Goal: Task Accomplishment & Management: Complete application form

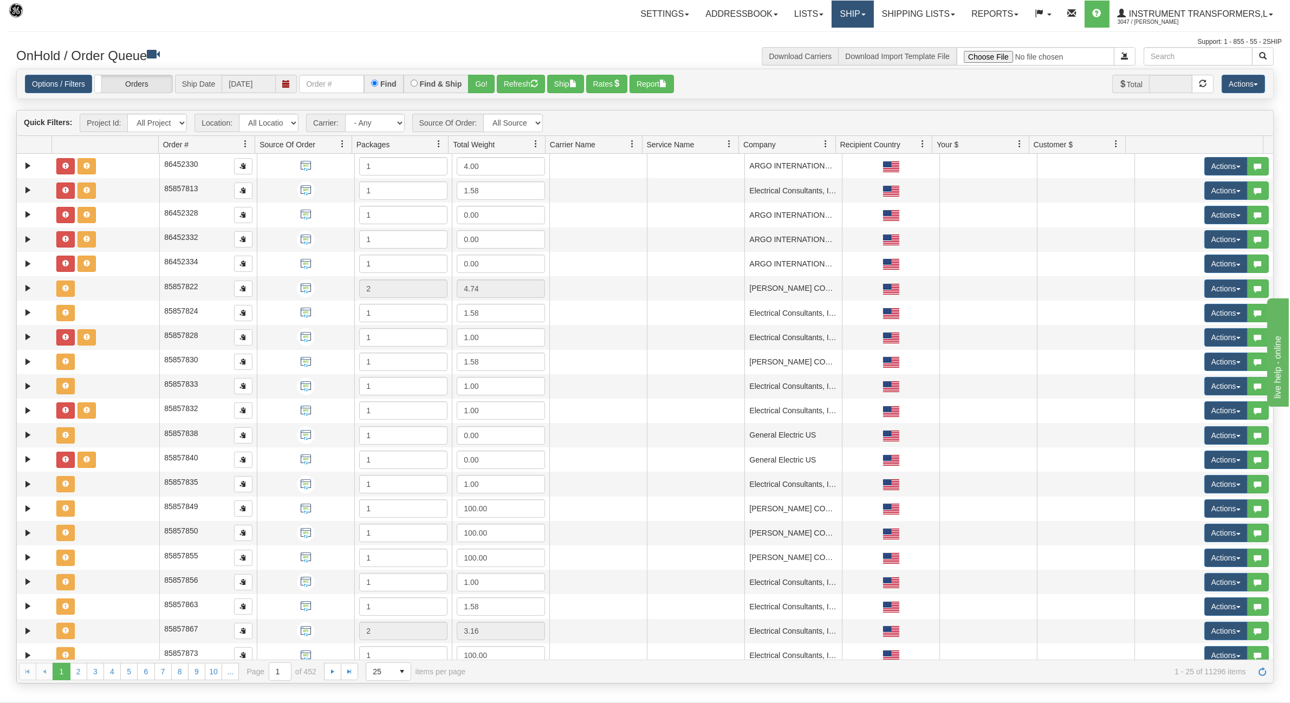
click at [857, 18] on link "Ship" at bounding box center [853, 14] width 42 height 27
click at [816, 35] on span "Ship Screen" at bounding box center [806, 38] width 41 height 9
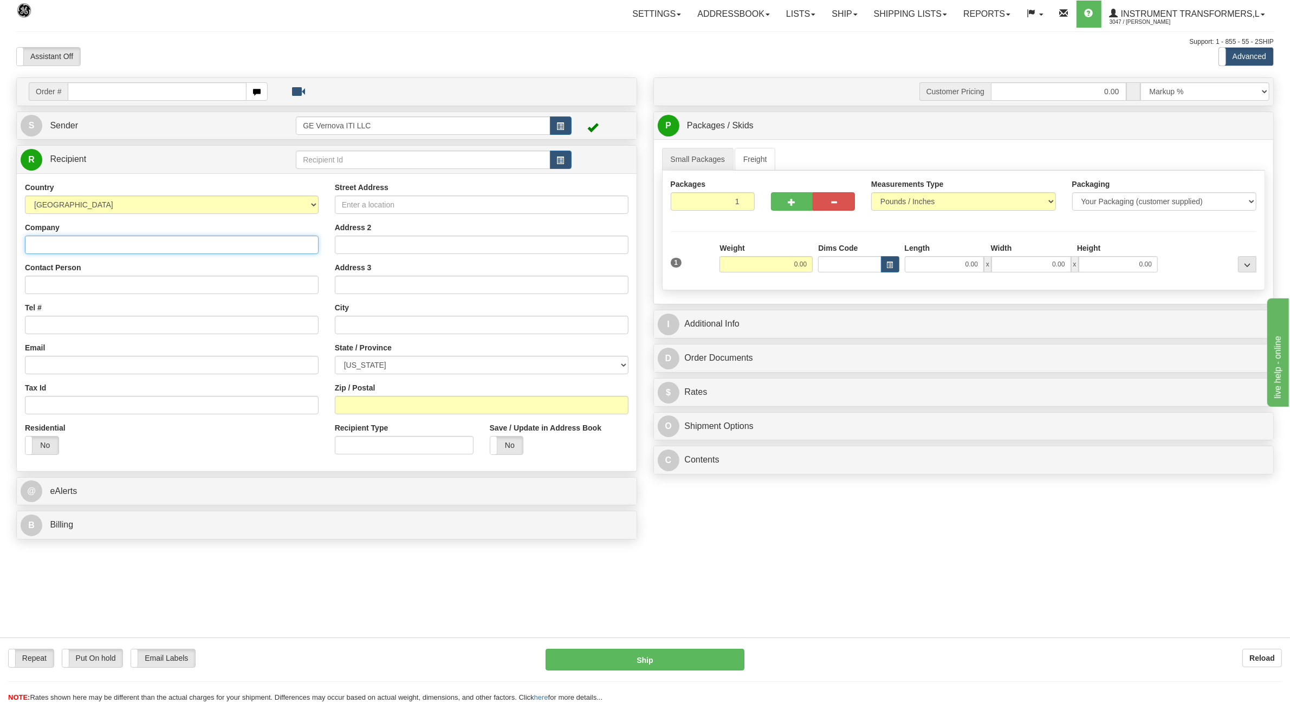
click at [54, 245] on input "Company" at bounding box center [172, 245] width 294 height 18
paste input "[PERSON_NAME] (Guest)"
type input "[PERSON_NAME] (Guest)"
click at [63, 279] on input "Contact Person" at bounding box center [172, 285] width 294 height 18
paste input "Hampton Inn & Suites [PERSON_NAME]"
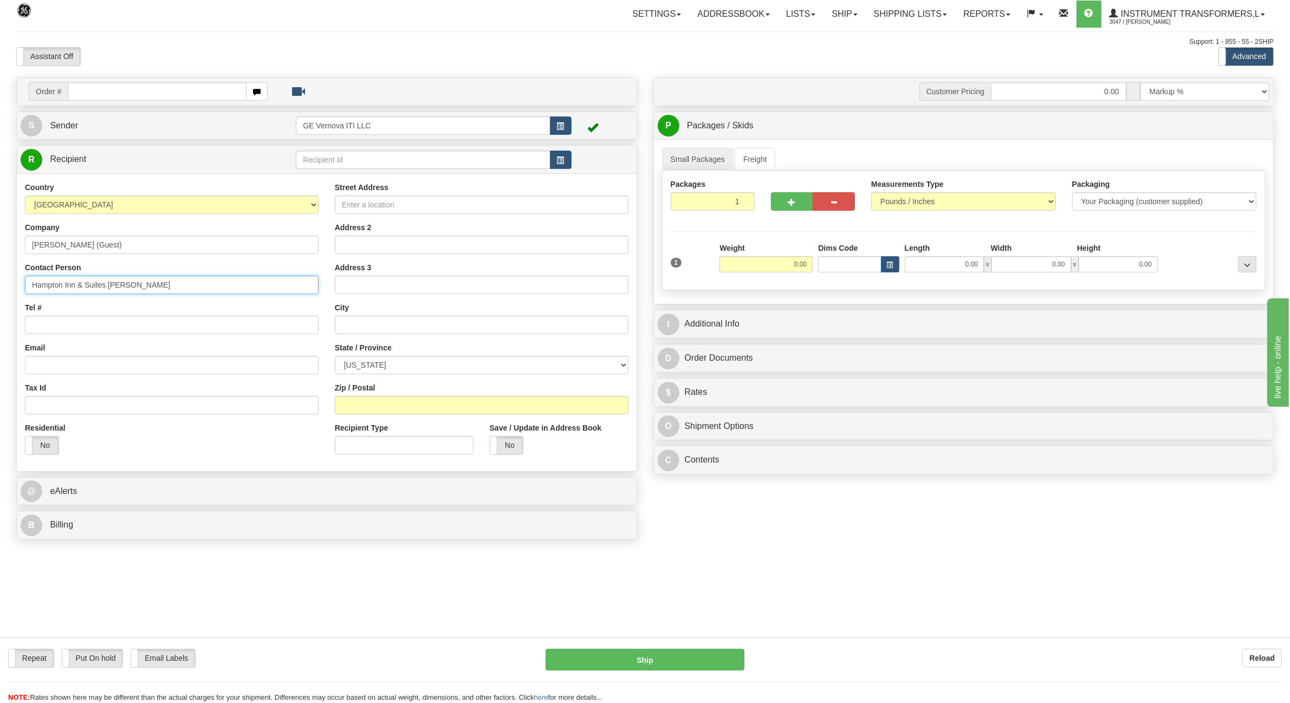
type input "Hampton Inn & Suites [PERSON_NAME]"
click at [391, 204] on input "Street Address" at bounding box center [482, 205] width 294 height 18
paste input "[STREET_ADDRESS]"
type input "[STREET_ADDRESS]"
click at [381, 325] on input "text" at bounding box center [482, 325] width 294 height 18
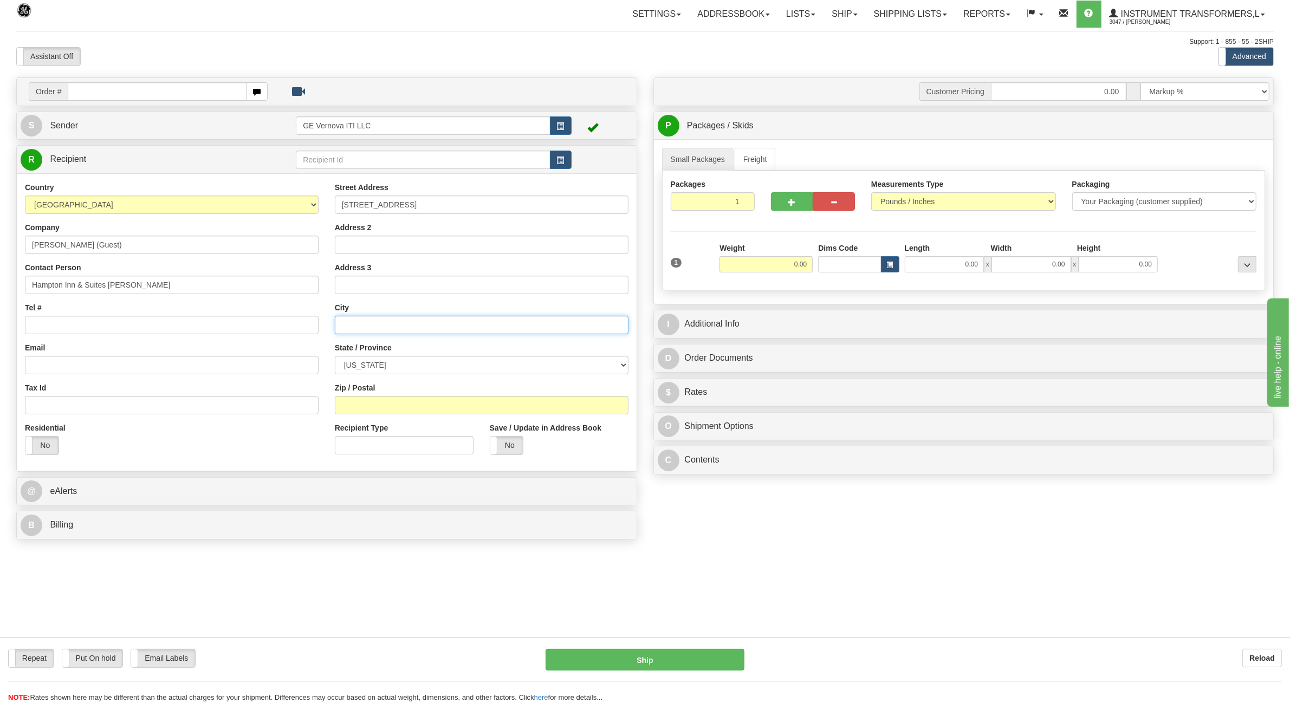
paste input "[PERSON_NAME],"
type input "[PERSON_NAME]"
click at [407, 364] on select "[US_STATE] [US_STATE] [US_STATE] [US_STATE] Armed Forces America Armed Forces E…" at bounding box center [482, 365] width 294 height 18
select select "CO"
click at [335, 357] on select "[US_STATE] [US_STATE] [US_STATE] [US_STATE] Armed Forces America Armed Forces E…" at bounding box center [482, 365] width 294 height 18
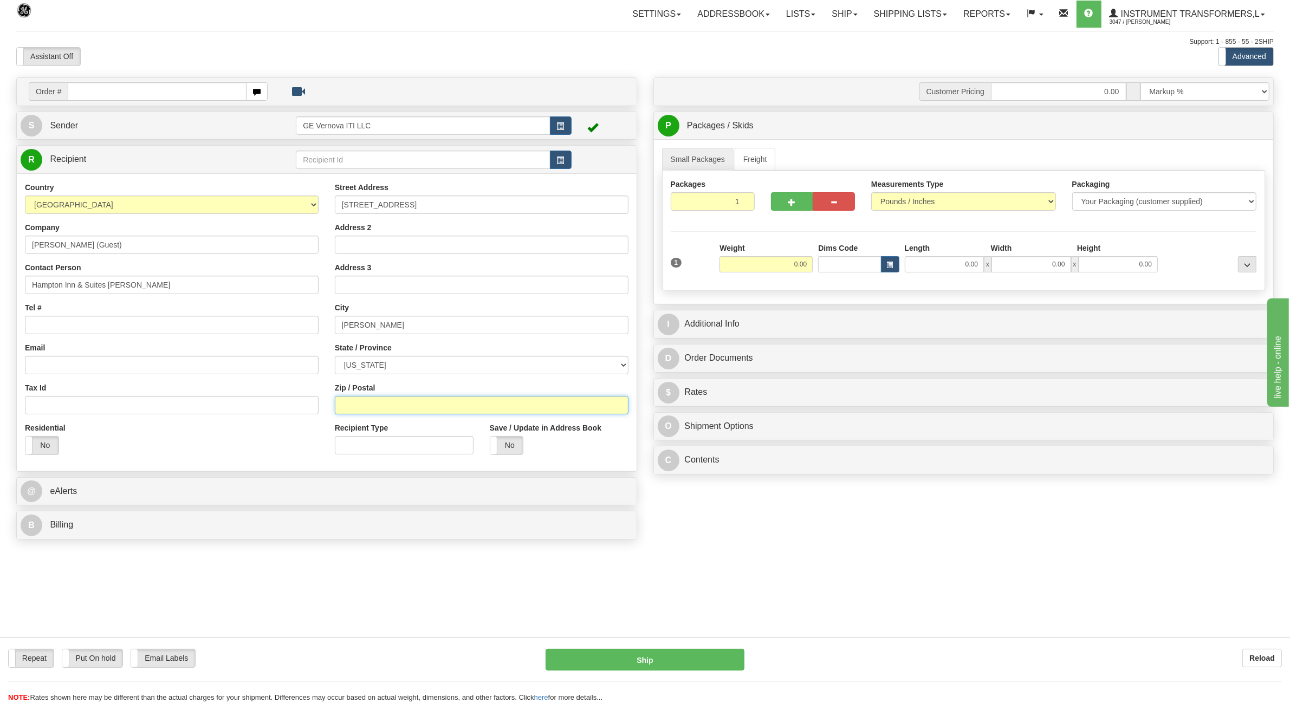
click at [379, 404] on input "Zip / Postal" at bounding box center [482, 405] width 294 height 18
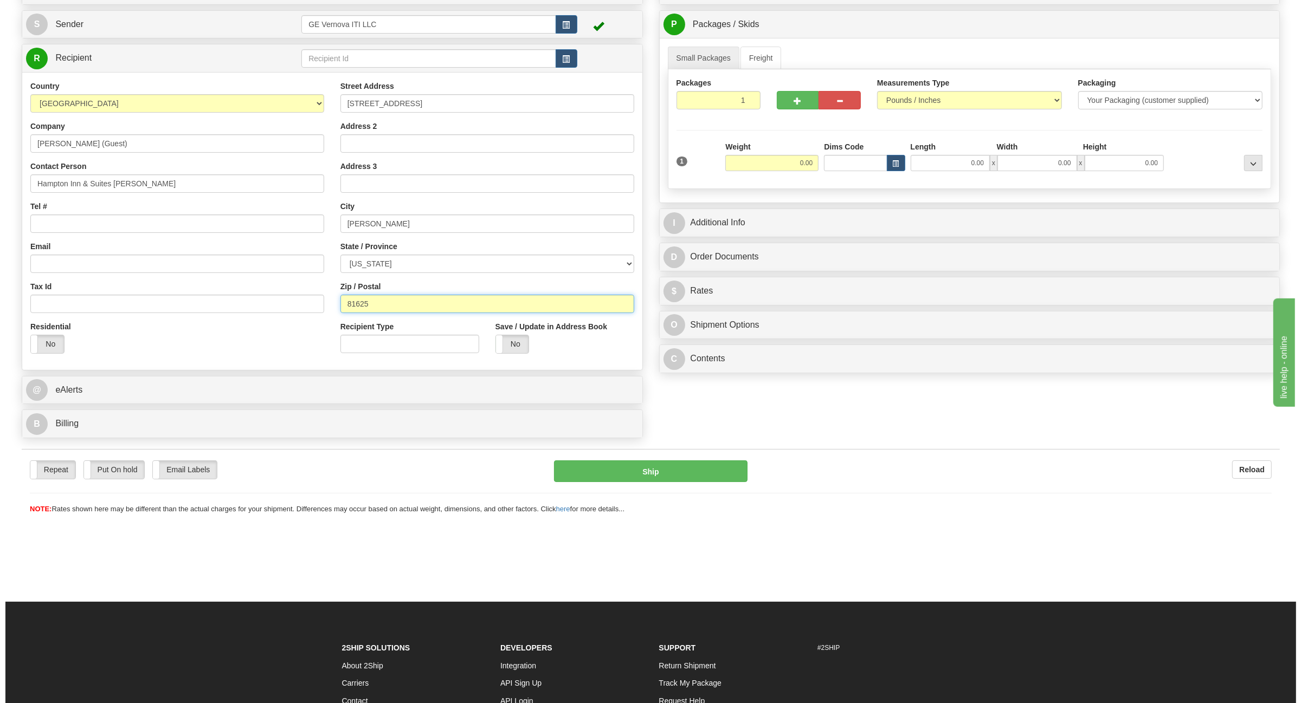
scroll to position [135, 0]
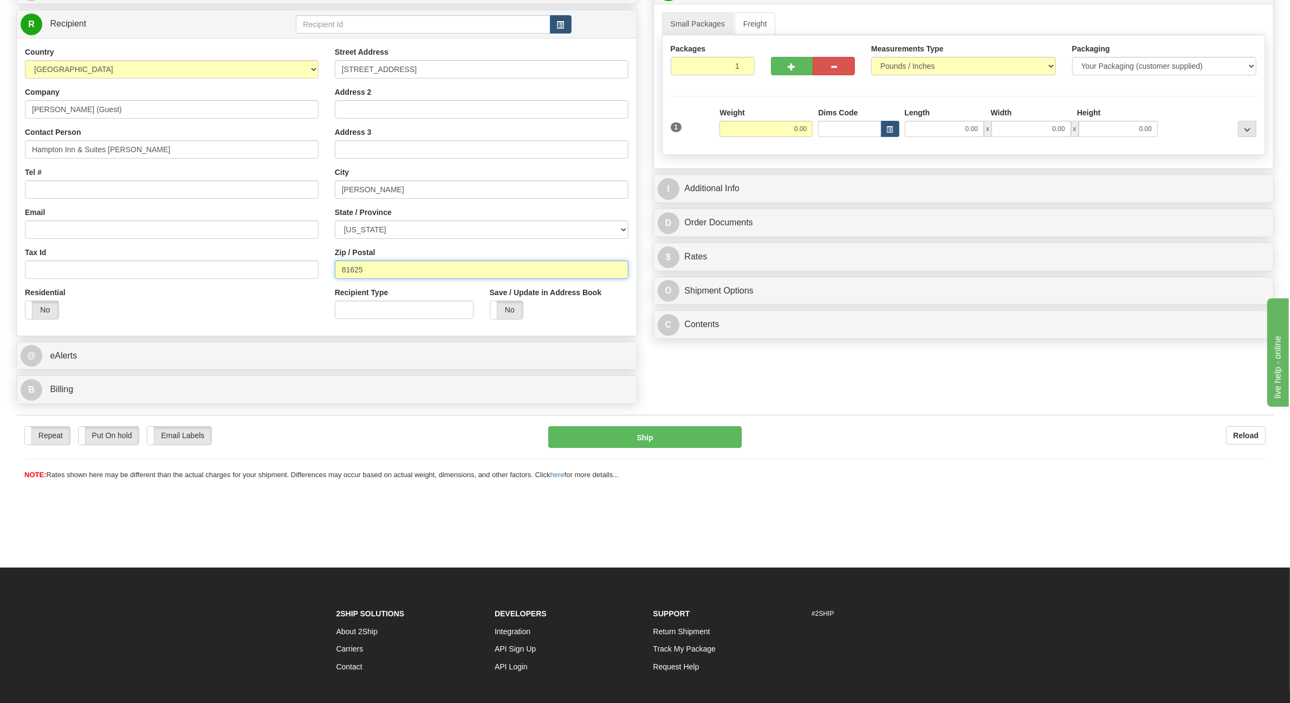
type input "81625"
drag, startPoint x: 789, startPoint y: 127, endPoint x: 822, endPoint y: 128, distance: 33.1
click at [822, 128] on div "1 Weight 0.00 Dims Code 0.00" at bounding box center [964, 131] width 592 height 49
type input "2.00"
click at [972, 160] on div "Small Packages Freight Packages 1 1 Measurements Type" at bounding box center [964, 86] width 620 height 165
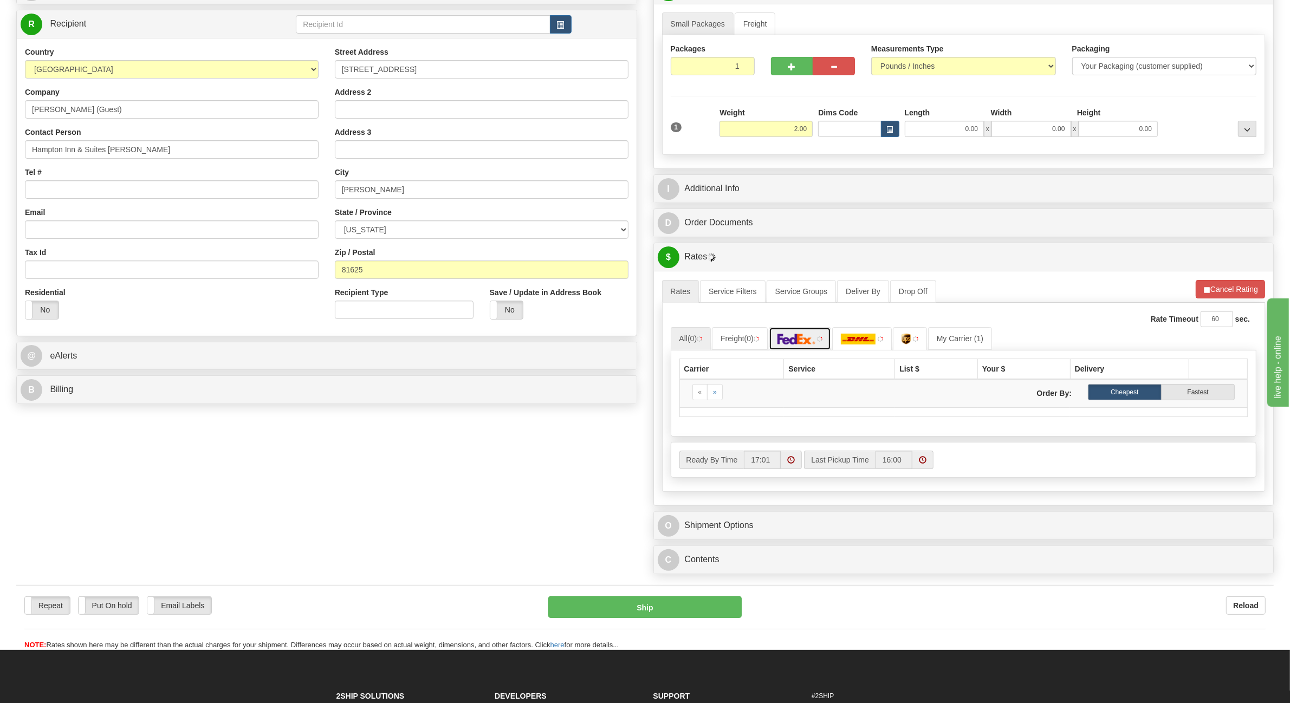
click at [786, 343] on img at bounding box center [797, 339] width 38 height 11
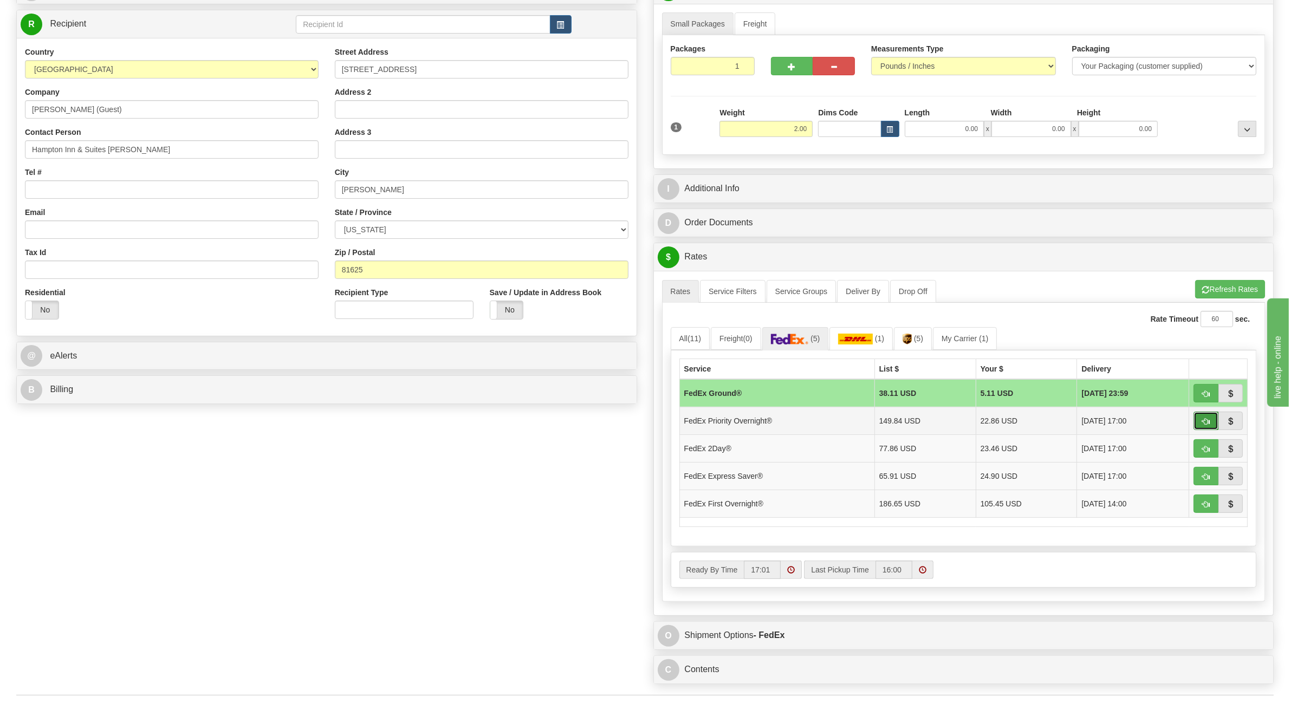
click at [1212, 427] on button "button" at bounding box center [1206, 421] width 25 height 18
type input "01"
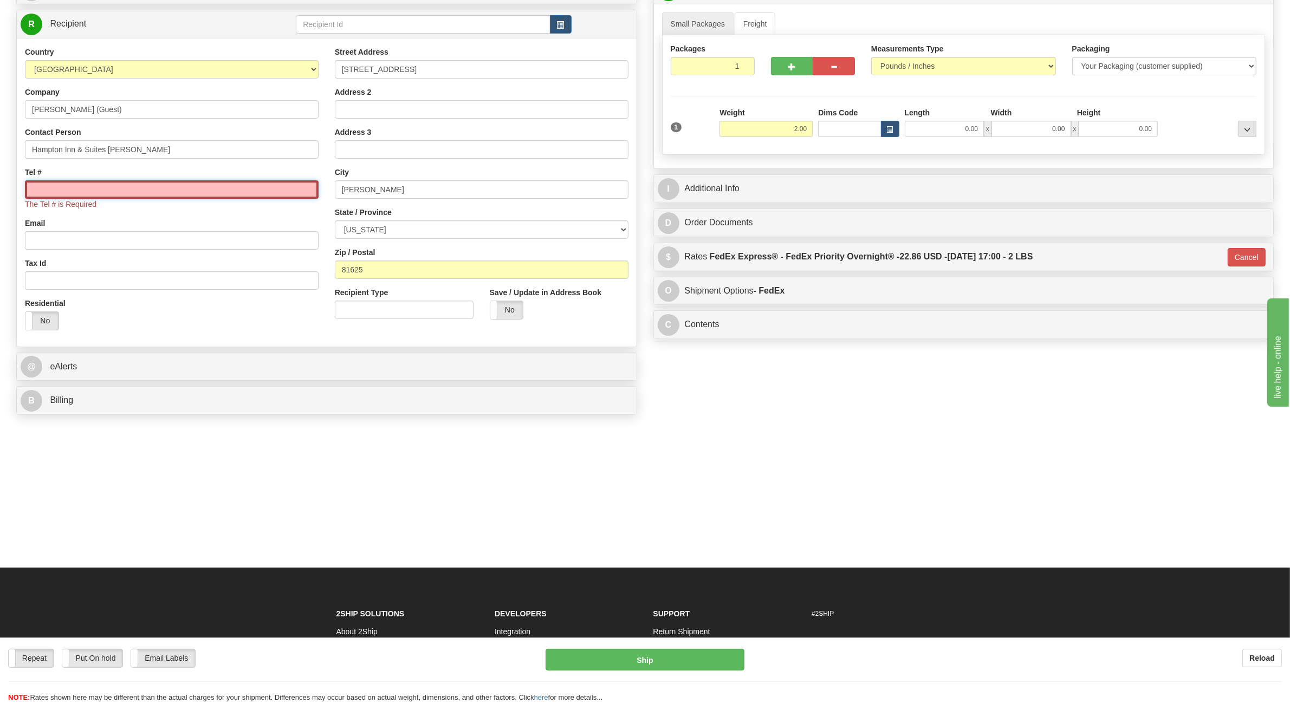
click at [84, 191] on input "Tel #" at bounding box center [172, 189] width 294 height 18
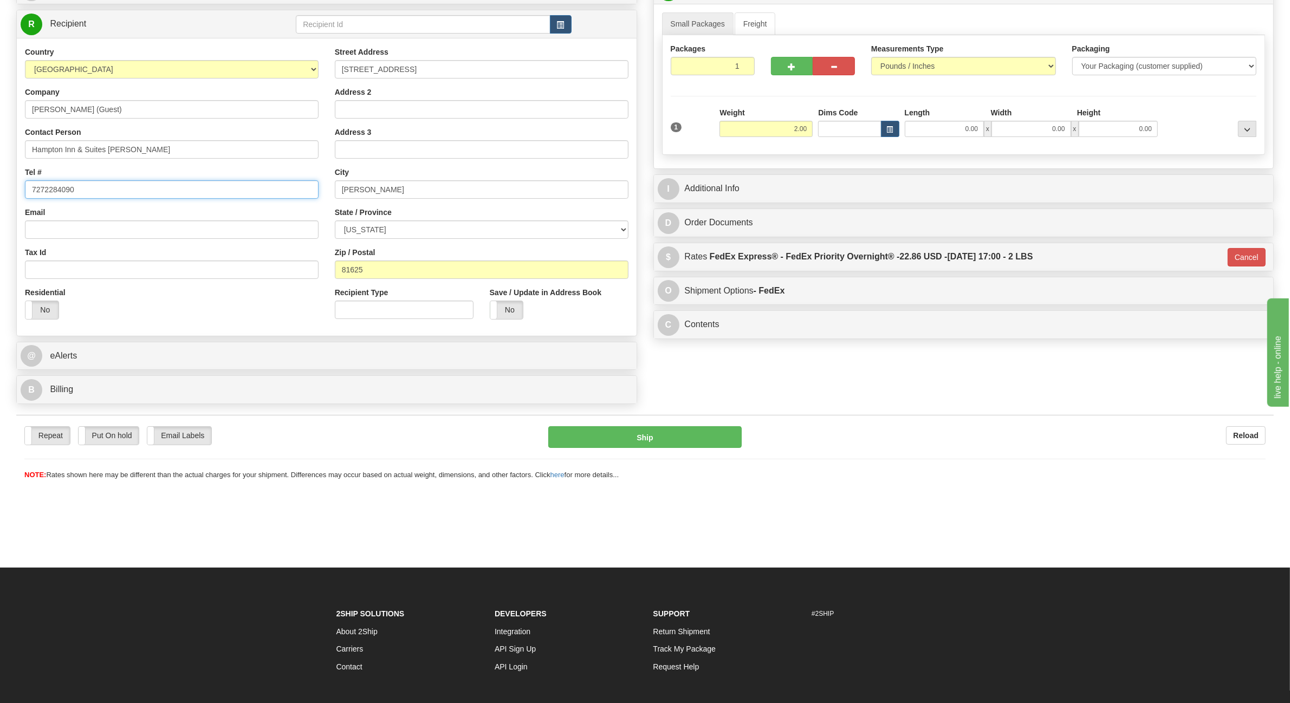
type input "7272284090"
click at [916, 371] on div "Order # S Sender" at bounding box center [645, 176] width 1274 height 468
click at [652, 438] on button "Ship" at bounding box center [644, 438] width 193 height 22
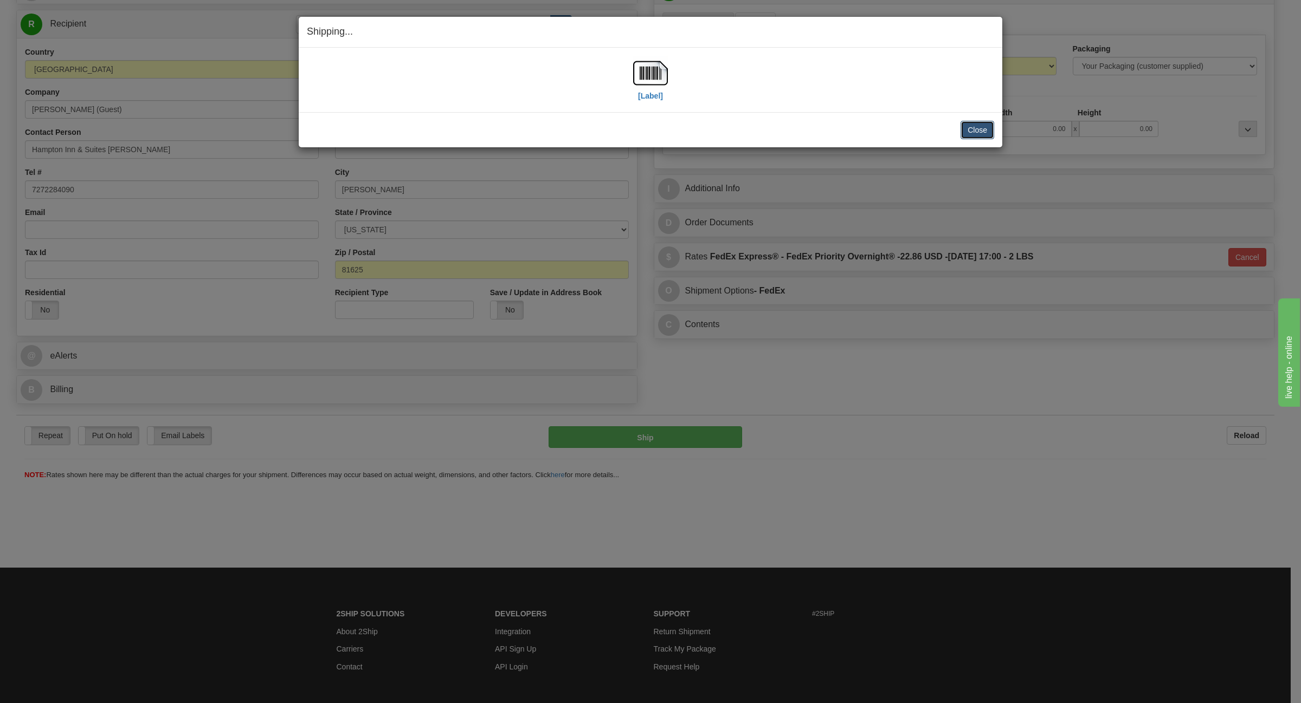
click at [986, 130] on button "Close" at bounding box center [977, 130] width 34 height 18
click at [982, 131] on button "Close" at bounding box center [977, 130] width 34 height 18
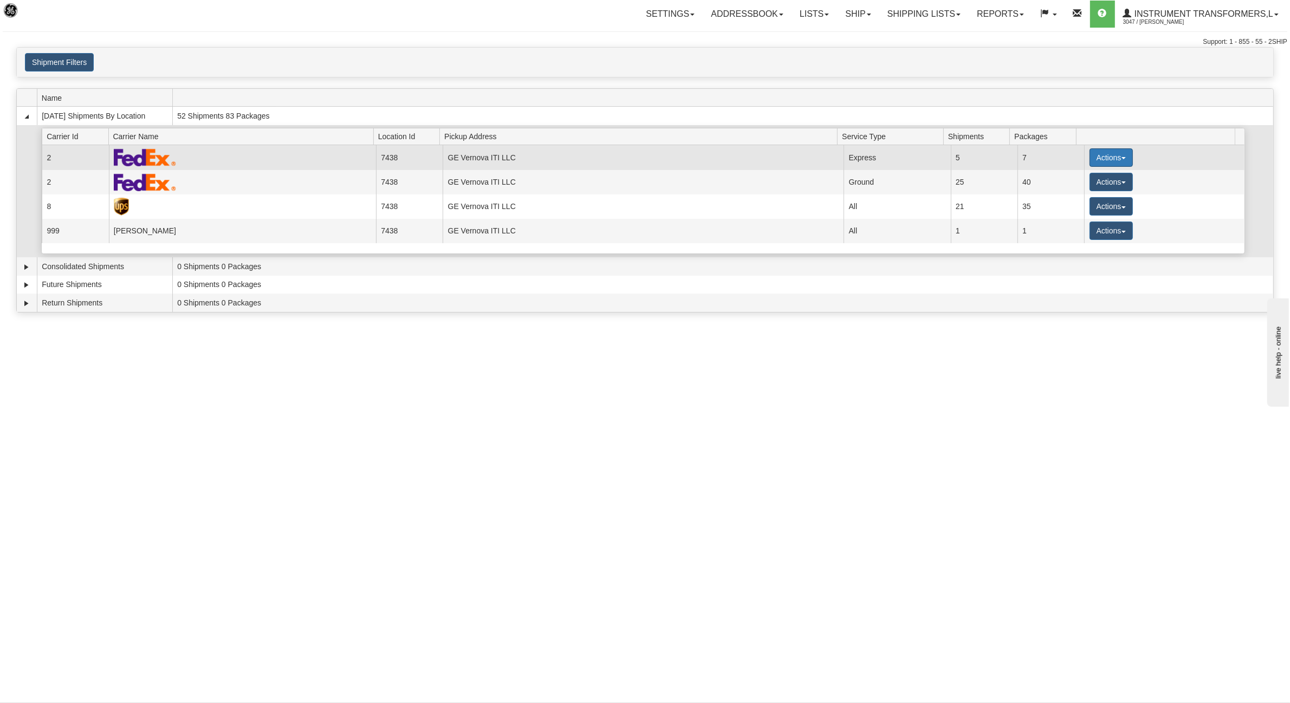
click at [1099, 164] on button "Actions" at bounding box center [1111, 157] width 43 height 18
click at [1077, 179] on span "Details" at bounding box center [1071, 178] width 29 height 8
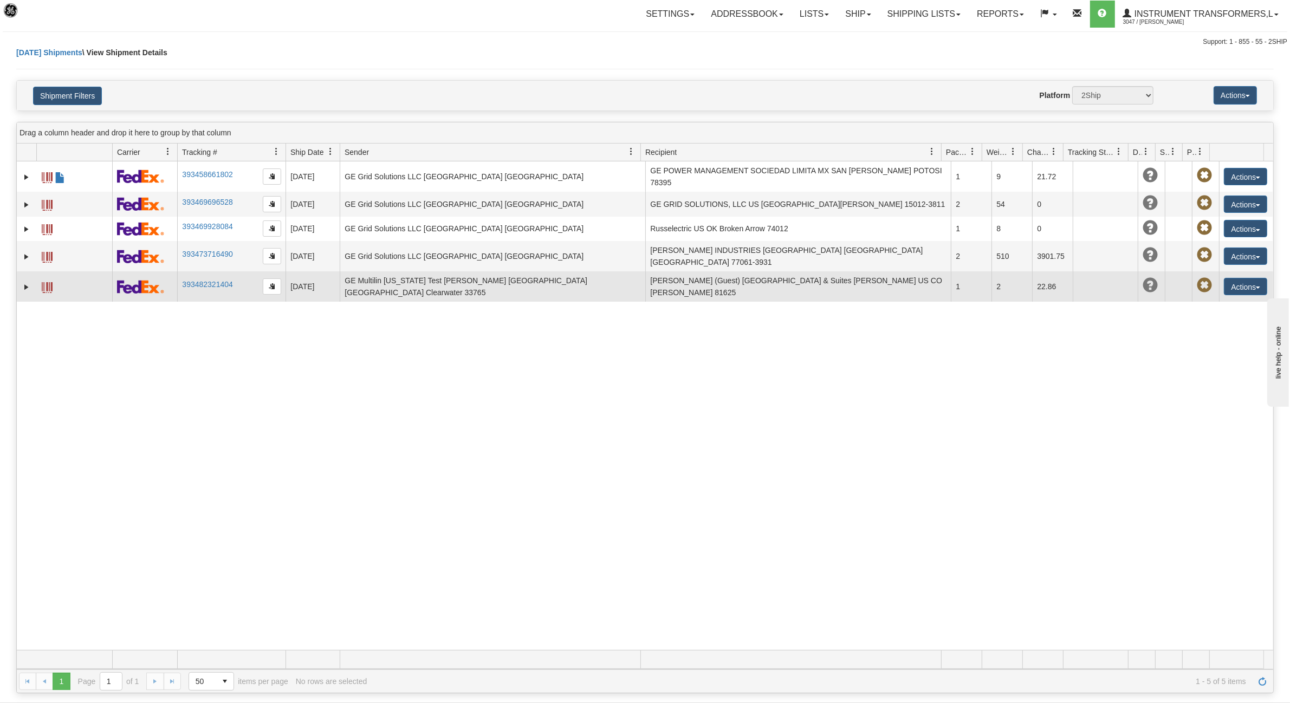
click at [238, 274] on td "393482321404" at bounding box center [231, 287] width 108 height 30
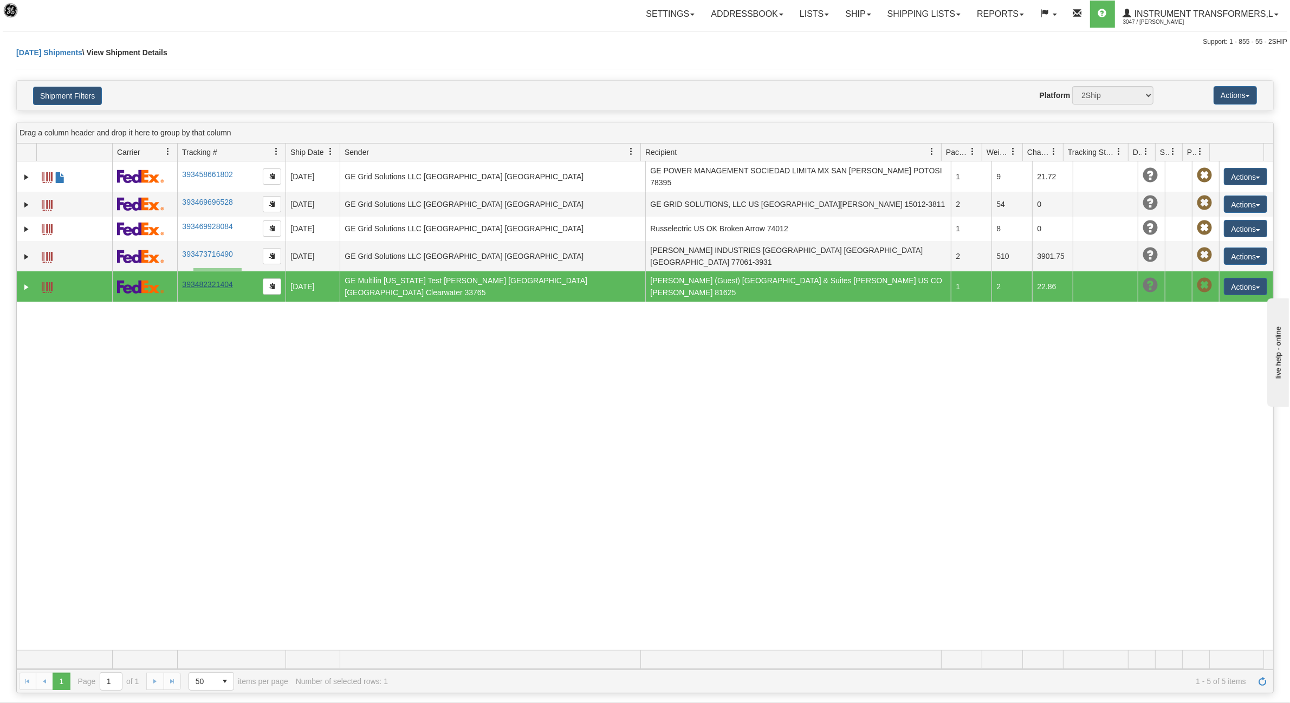
drag, startPoint x: 242, startPoint y: 268, endPoint x: 188, endPoint y: 271, distance: 53.7
click at [188, 272] on td "393482321404" at bounding box center [231, 287] width 108 height 30
click at [193, 280] on link "393482321404" at bounding box center [207, 284] width 50 height 9
